Goal: Navigation & Orientation: Find specific page/section

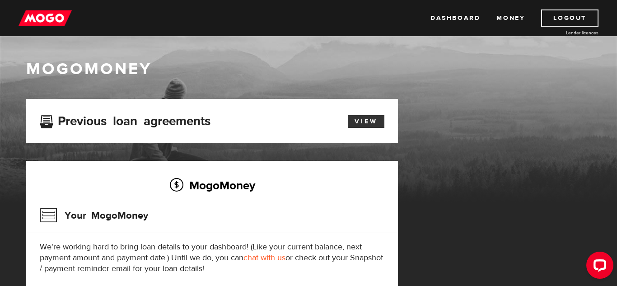
click at [370, 124] on link "View" at bounding box center [366, 121] width 37 height 13
click at [515, 18] on link "Money" at bounding box center [510, 17] width 28 height 17
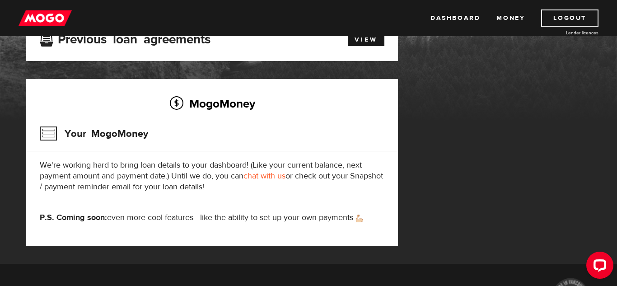
scroll to position [83, 0]
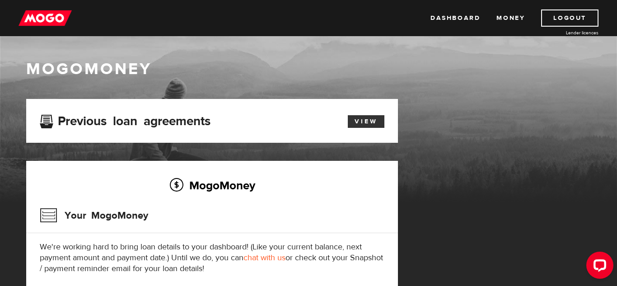
click at [360, 117] on link "View" at bounding box center [366, 121] width 37 height 13
click at [451, 16] on link "Dashboard" at bounding box center [455, 17] width 50 height 17
